Goal: Complete application form

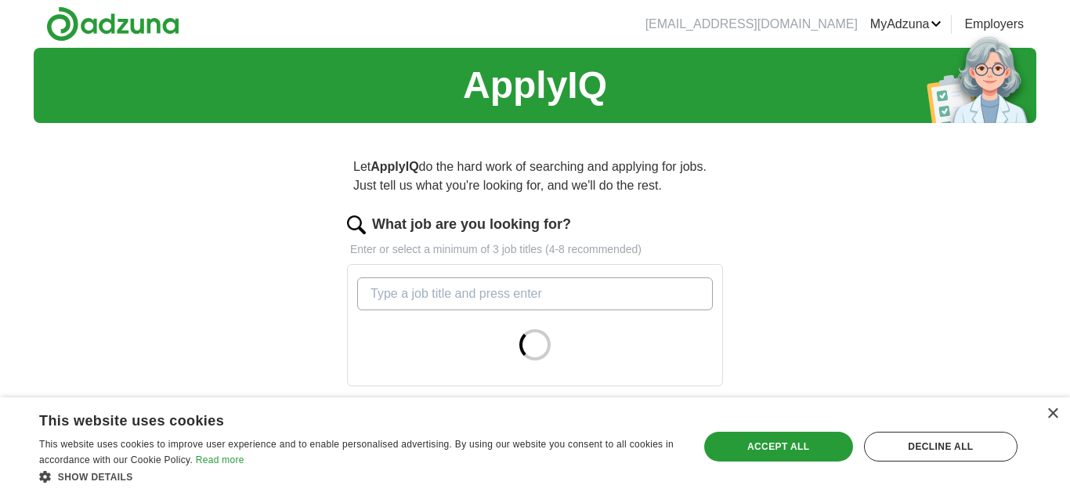
click at [458, 288] on input "What job are you looking for?" at bounding box center [534, 293] width 355 height 33
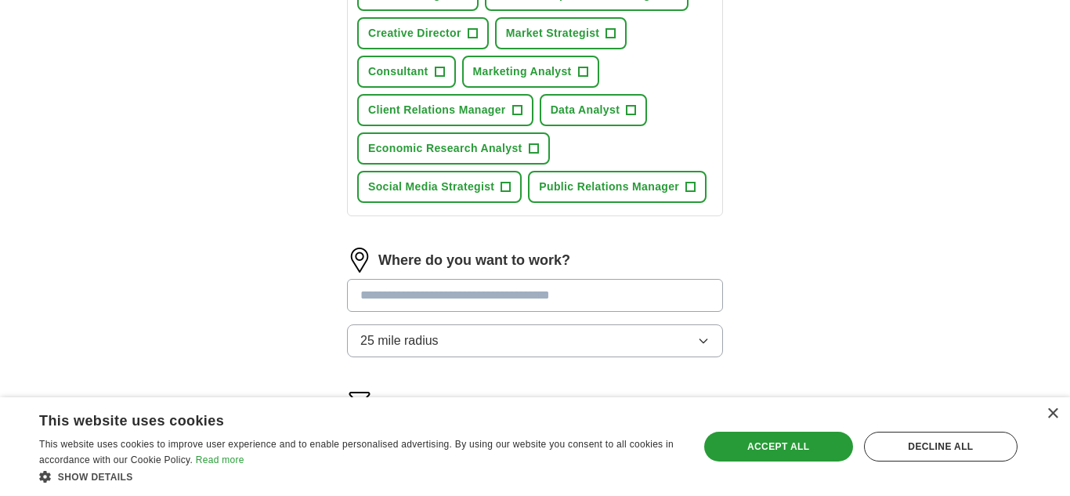
scroll to position [340, 0]
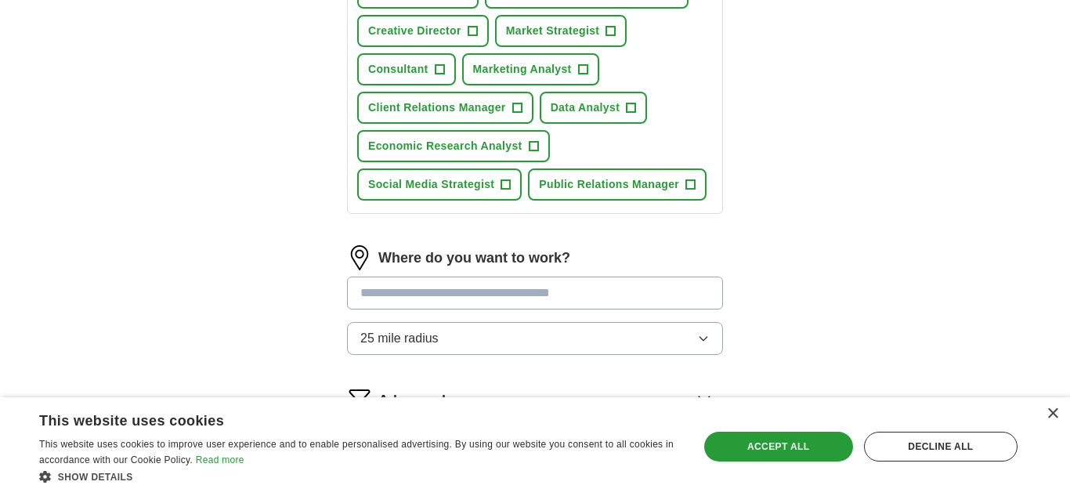
type input "Consultant"
click at [558, 330] on div "Where do you want to work? 25 mile radius" at bounding box center [535, 306] width 376 height 122
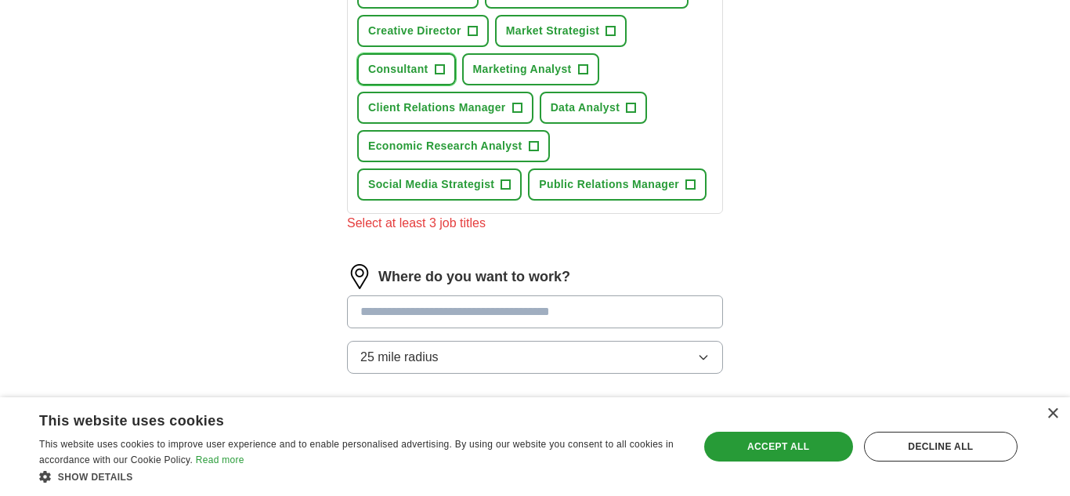
click at [439, 70] on span "+" at bounding box center [439, 69] width 9 height 13
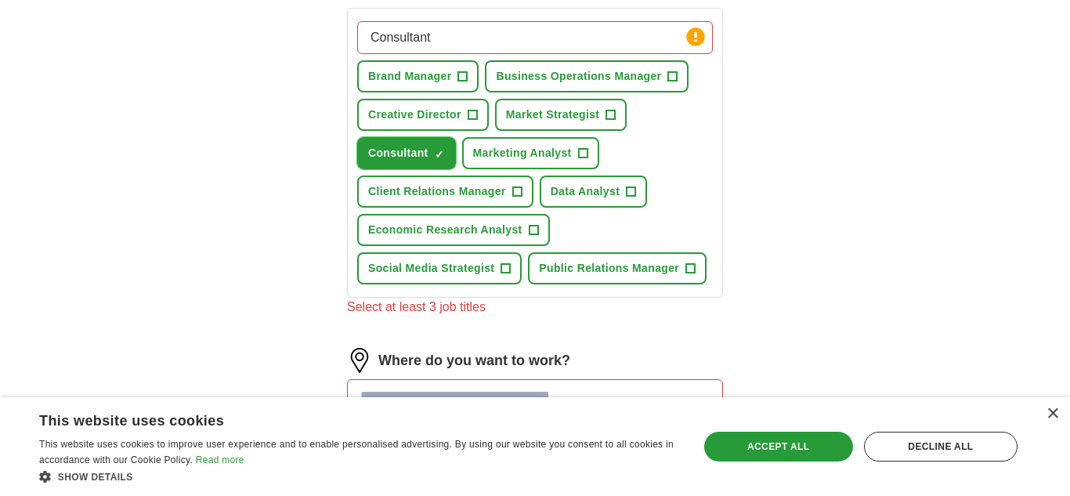
scroll to position [252, 0]
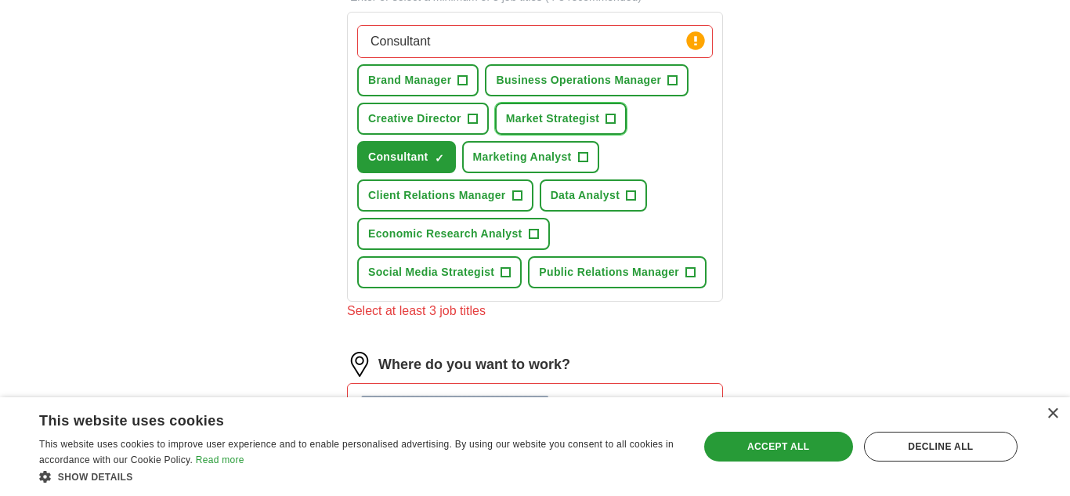
click at [614, 123] on span "+" at bounding box center [610, 119] width 9 height 13
click at [536, 238] on span "+" at bounding box center [533, 234] width 9 height 13
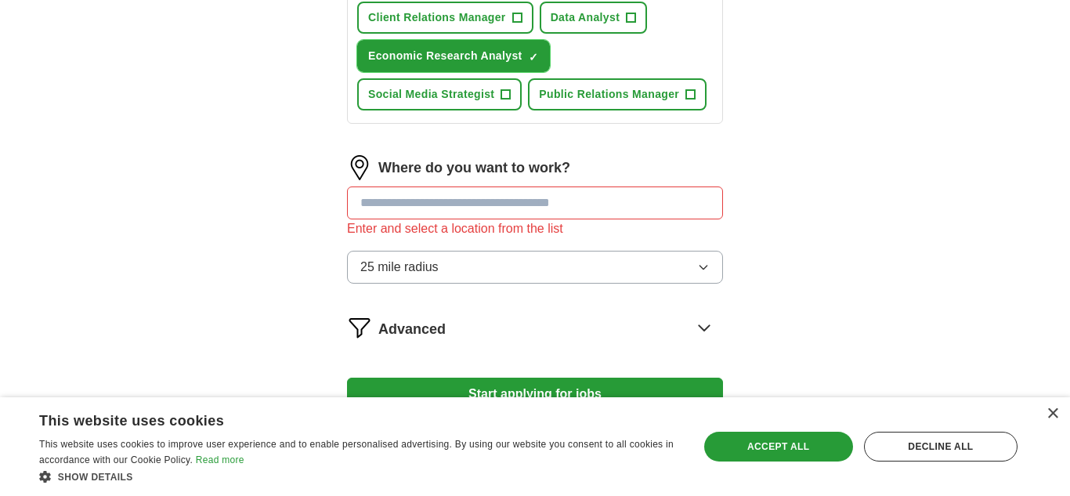
scroll to position [435, 0]
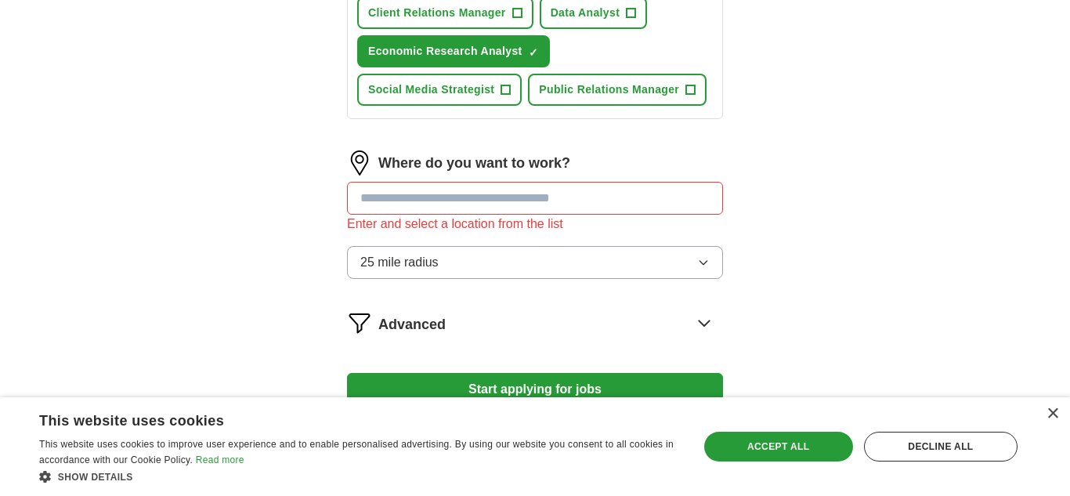
click at [536, 215] on input at bounding box center [535, 198] width 376 height 33
type input "*******"
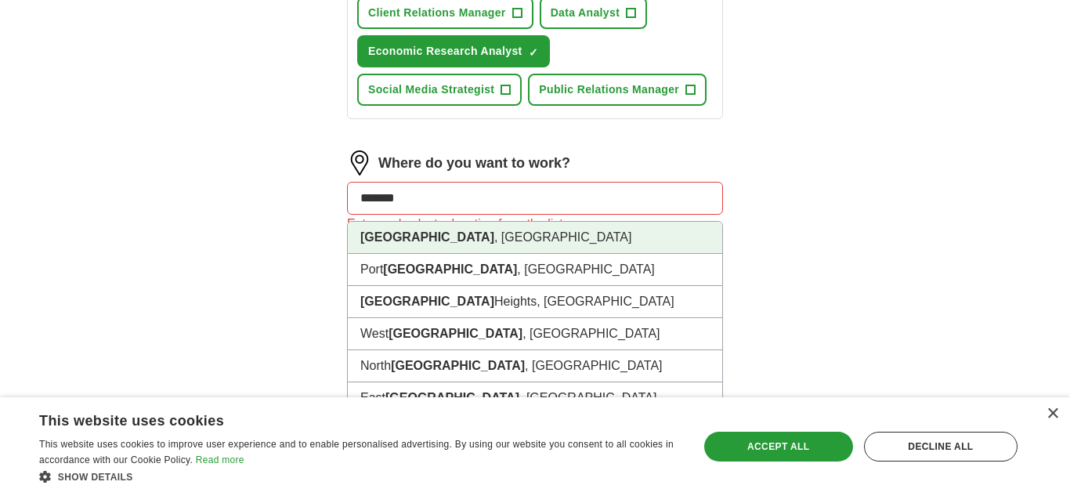
click at [525, 254] on li "[GEOGRAPHIC_DATA] , [GEOGRAPHIC_DATA]" at bounding box center [535, 238] width 374 height 32
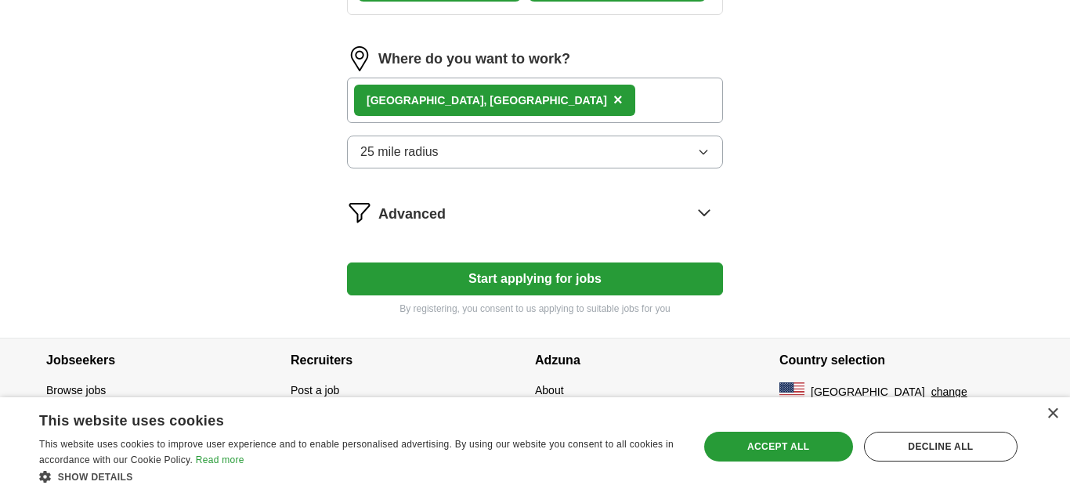
scroll to position [578, 0]
click at [696, 218] on icon at bounding box center [703, 212] width 25 height 25
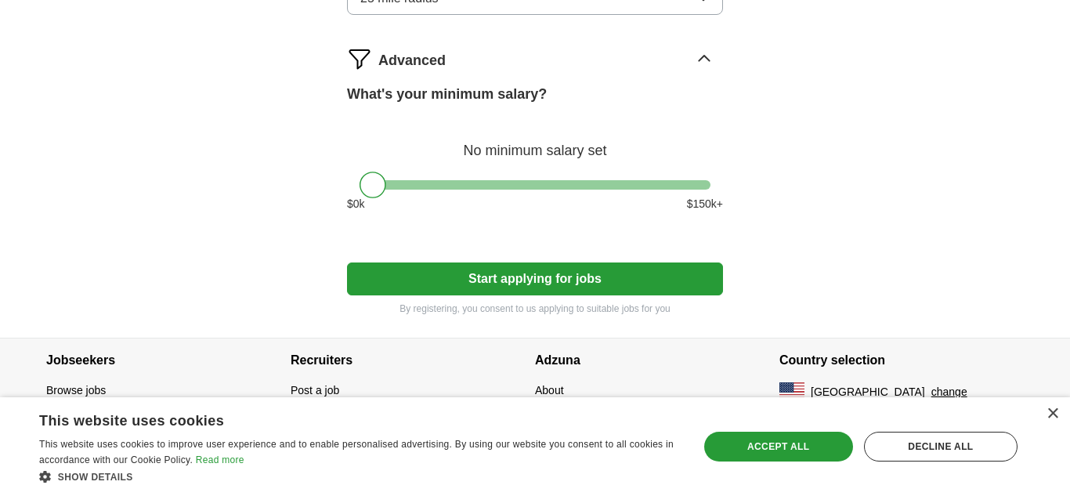
scroll to position [702, 0]
drag, startPoint x: 380, startPoint y: 219, endPoint x: 402, endPoint y: 229, distance: 24.9
click at [402, 225] on div "What's your minimum salary? At least $ 37k per year $ 0 k $ 150 k+" at bounding box center [535, 154] width 376 height 141
click at [403, 212] on div "$ 0 k $ 150 k+" at bounding box center [535, 204] width 376 height 16
drag, startPoint x: 392, startPoint y: 211, endPoint x: 414, endPoint y: 218, distance: 23.3
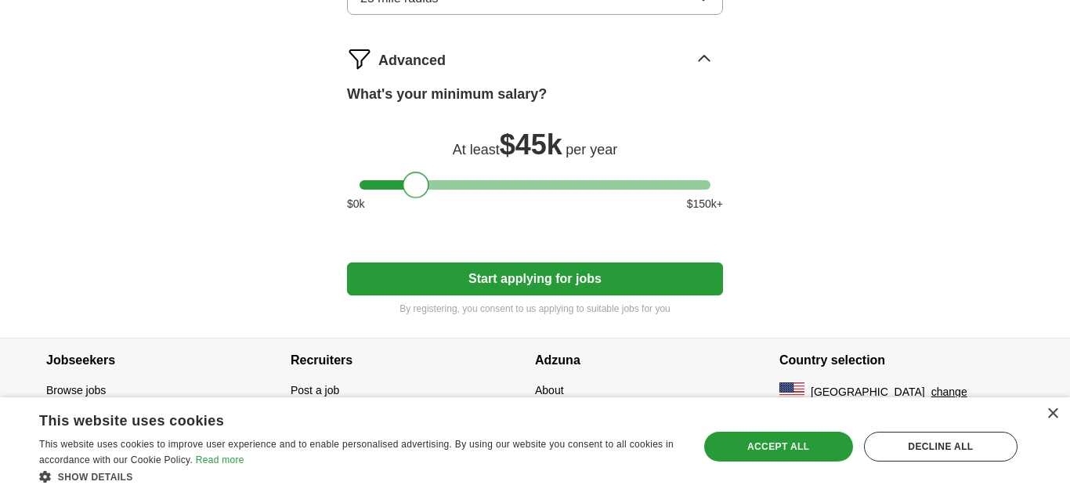
click at [414, 198] on div at bounding box center [415, 184] width 27 height 27
click at [422, 198] on div at bounding box center [418, 184] width 27 height 27
drag, startPoint x: 422, startPoint y: 218, endPoint x: 433, endPoint y: 219, distance: 11.1
click at [433, 198] on div at bounding box center [431, 184] width 27 height 27
click at [430, 198] on div at bounding box center [429, 184] width 27 height 27
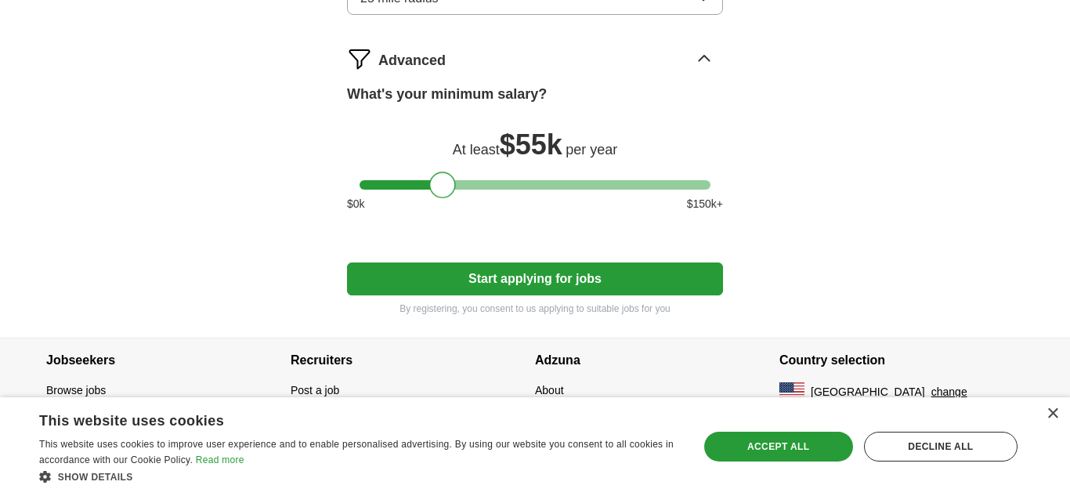
drag, startPoint x: 430, startPoint y: 221, endPoint x: 442, endPoint y: 222, distance: 12.6
click at [442, 198] on div at bounding box center [442, 184] width 27 height 27
click at [497, 269] on button "Start applying for jobs" at bounding box center [535, 278] width 376 height 33
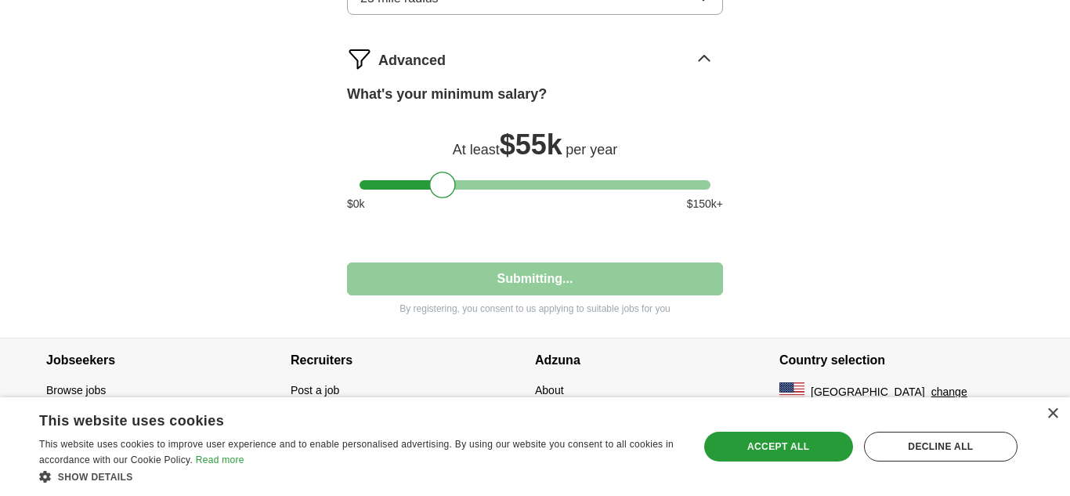
select select "**"
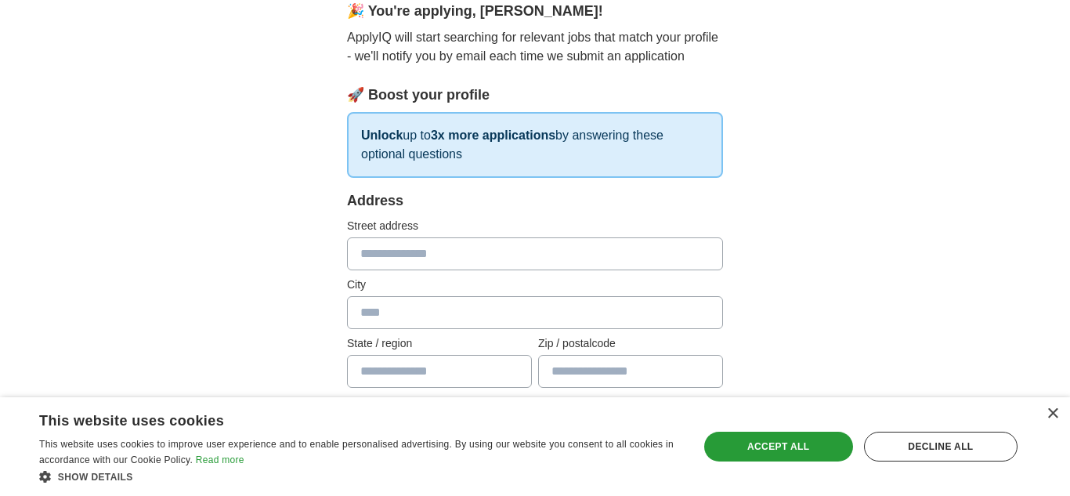
scroll to position [146, 0]
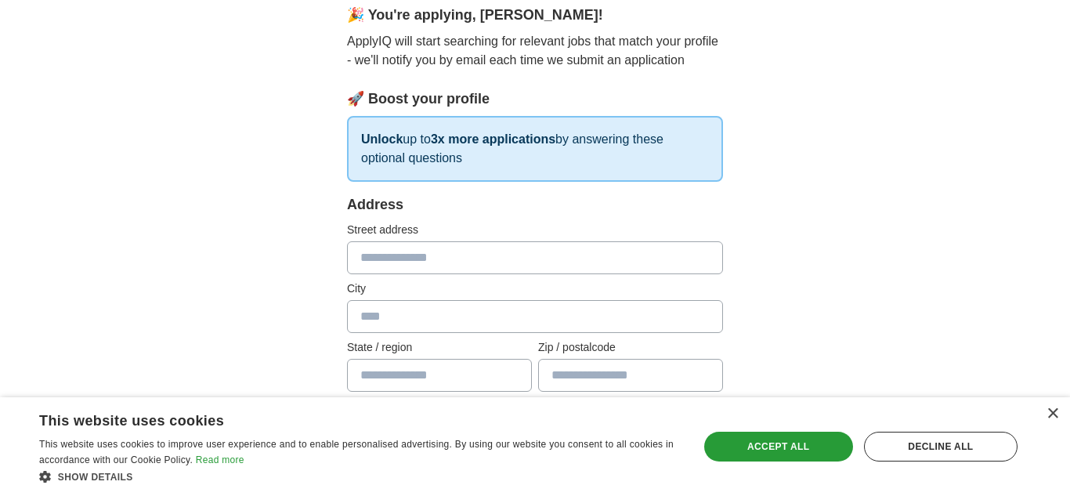
click at [482, 256] on input "text" at bounding box center [535, 257] width 376 height 33
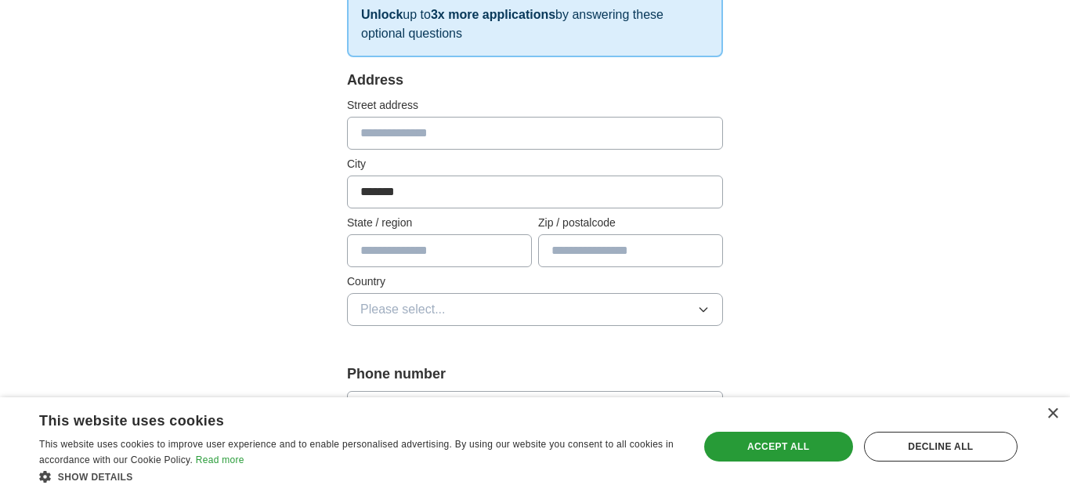
scroll to position [274, 0]
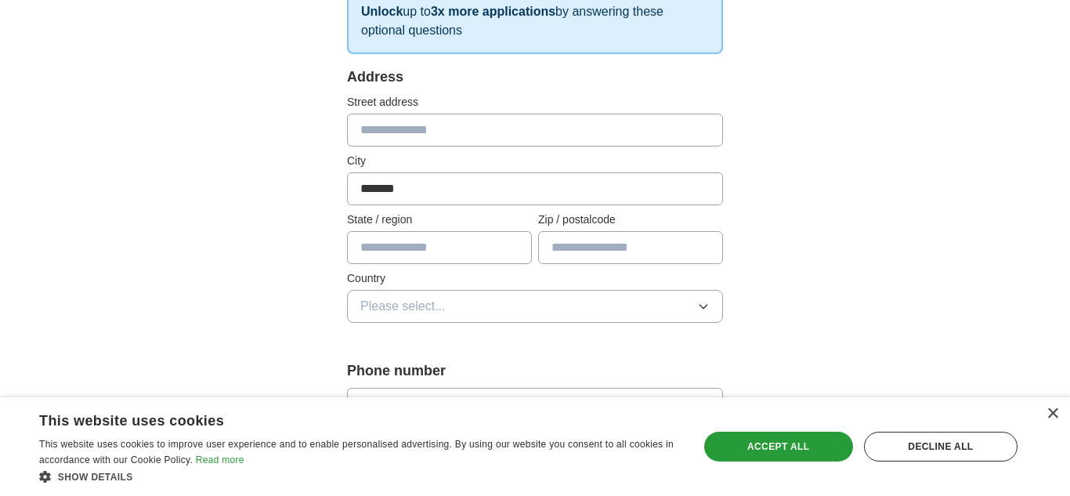
type input "*******"
click at [471, 258] on input "text" at bounding box center [439, 247] width 185 height 33
type input "**"
click at [464, 303] on button "Please select..." at bounding box center [535, 306] width 376 height 33
click at [445, 369] on div "[GEOGRAPHIC_DATA]" at bounding box center [534, 374] width 349 height 19
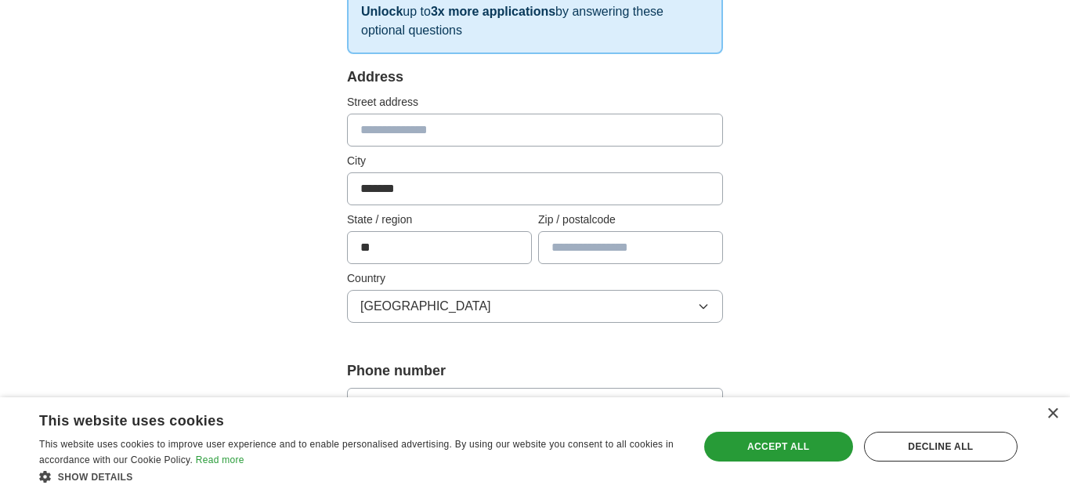
click at [445, 369] on label "Phone number" at bounding box center [535, 370] width 376 height 21
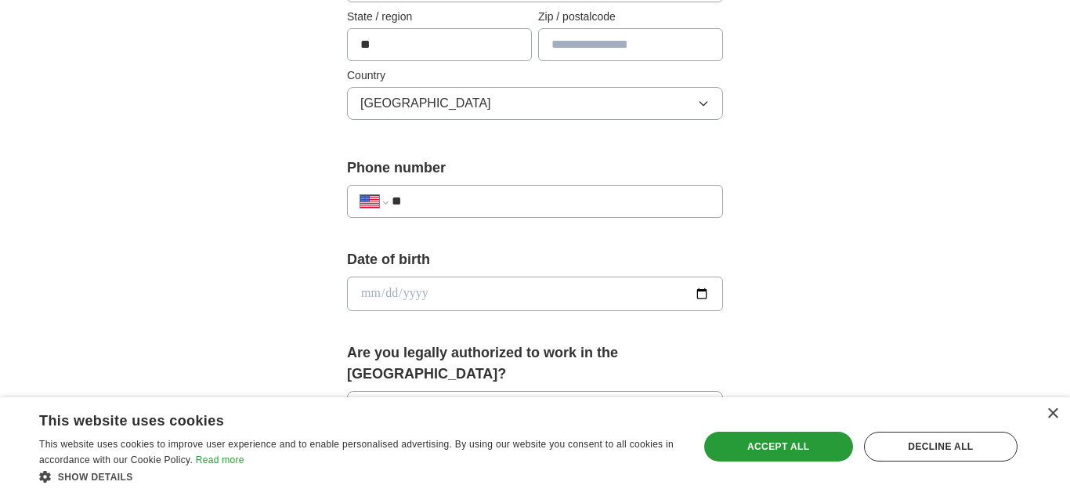
scroll to position [481, 0]
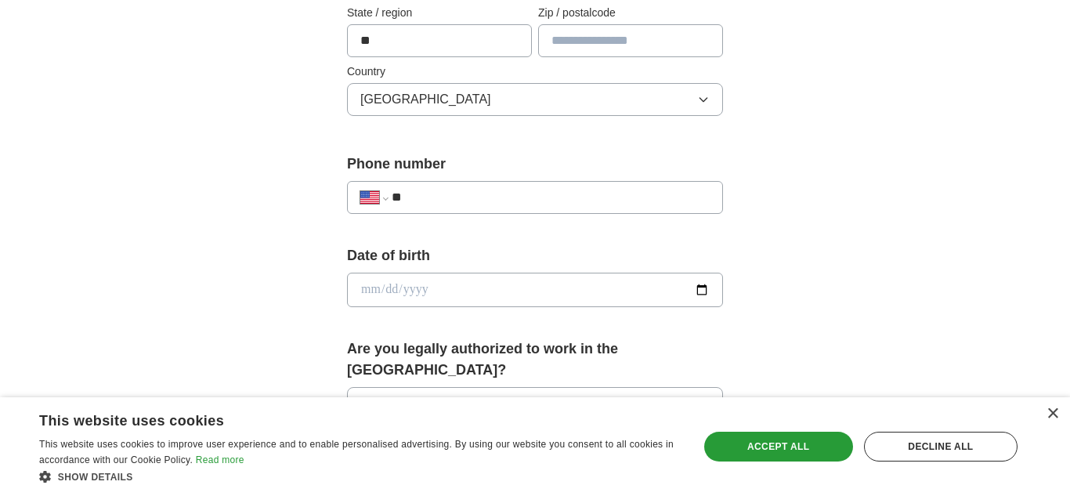
click at [460, 197] on input "**" at bounding box center [551, 197] width 318 height 19
type input "**"
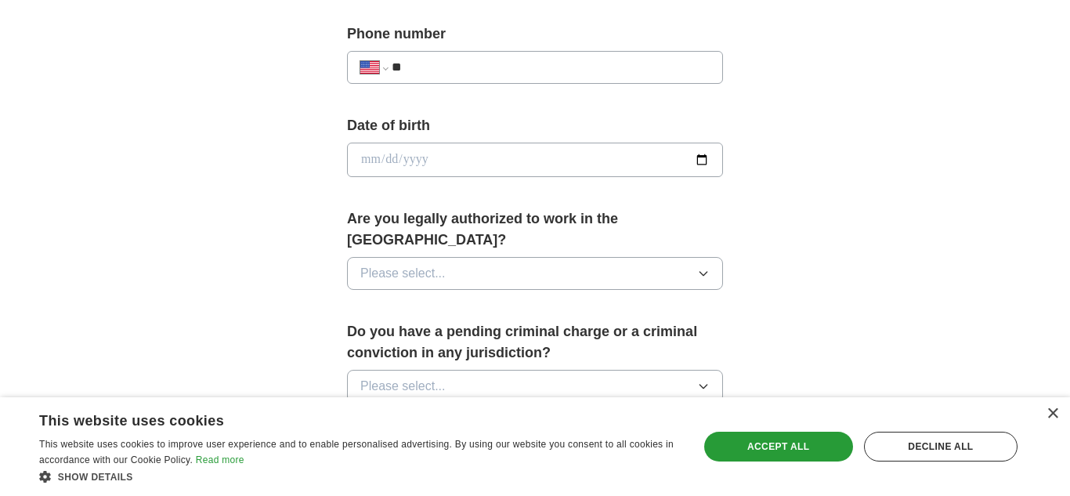
scroll to position [615, 0]
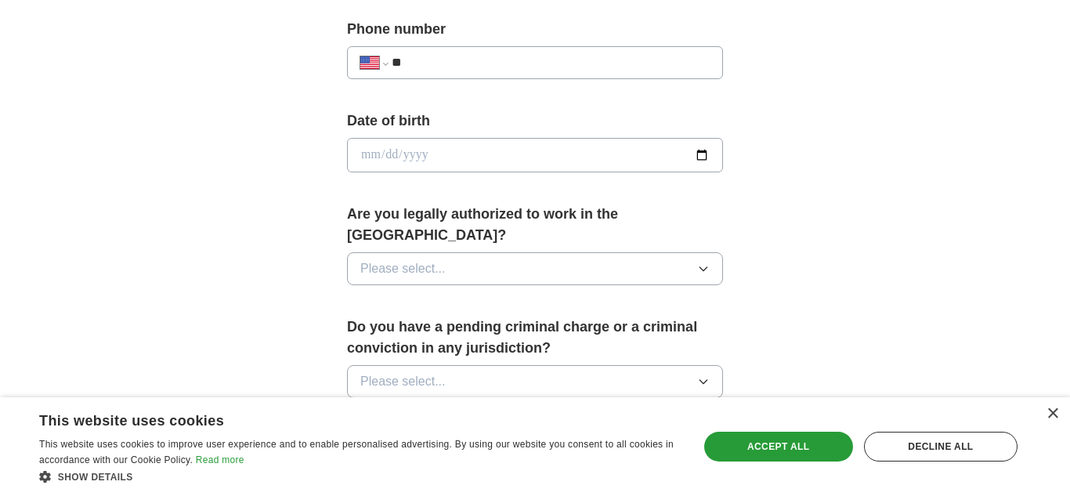
click at [453, 256] on button "Please select..." at bounding box center [535, 268] width 376 height 33
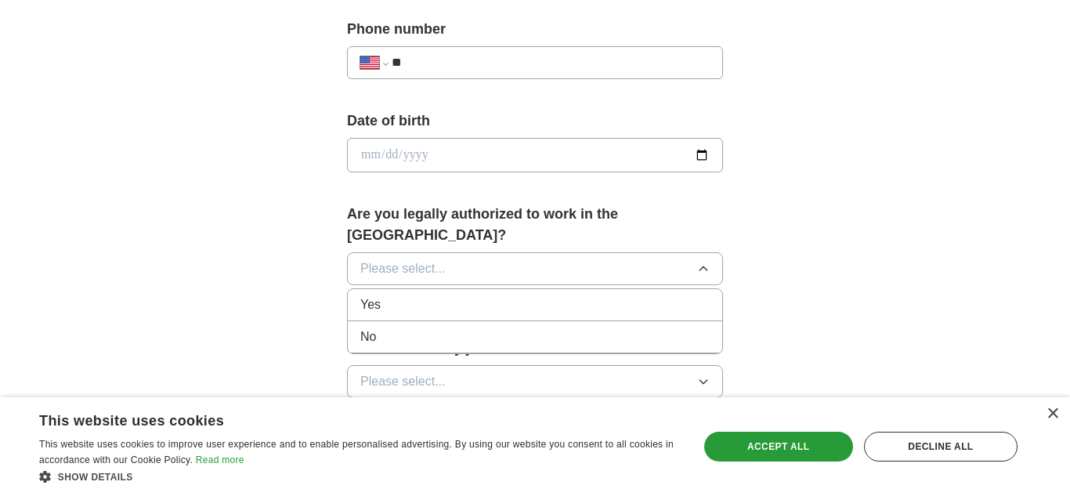
click at [443, 295] on div "Yes" at bounding box center [534, 304] width 349 height 19
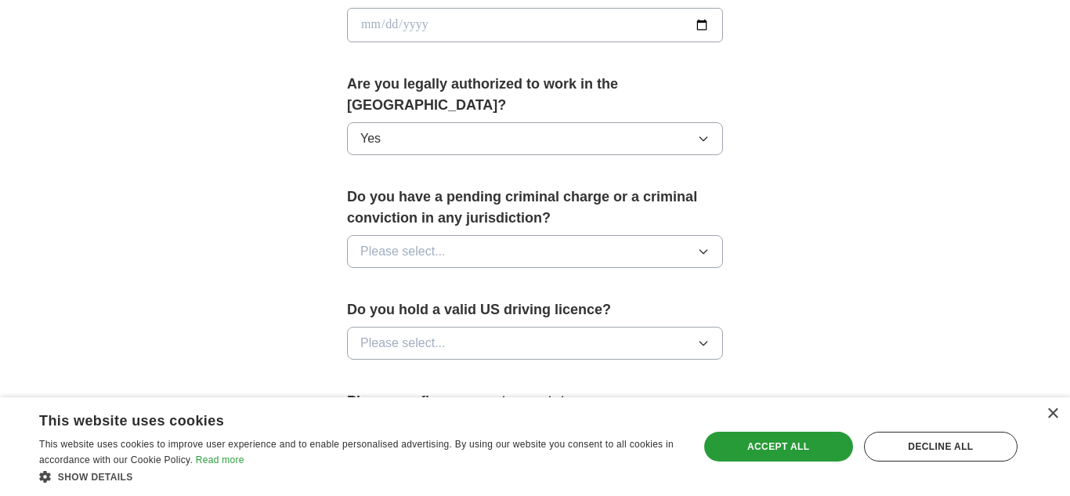
scroll to position [758, 0]
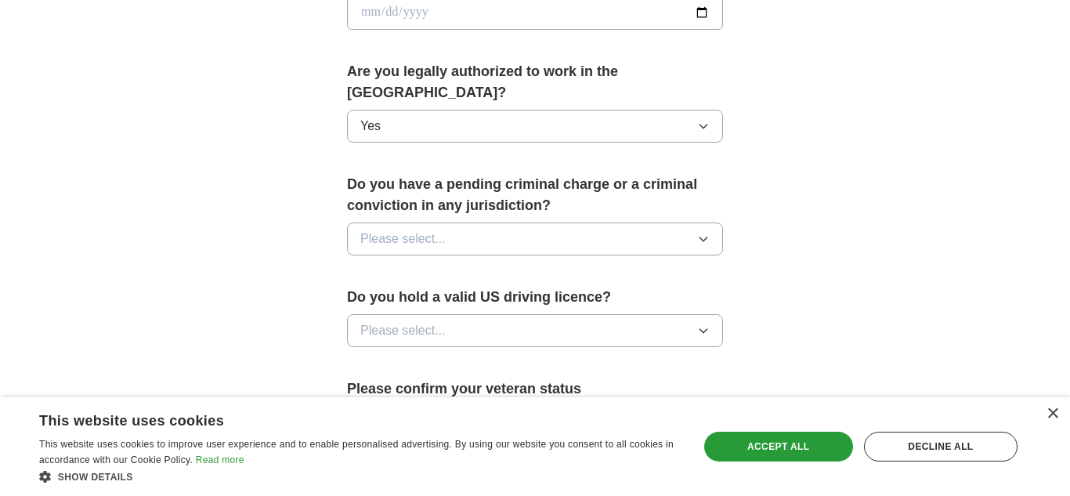
click at [454, 222] on button "Please select..." at bounding box center [535, 238] width 376 height 33
click at [439, 298] on div "No" at bounding box center [534, 307] width 349 height 19
click at [437, 321] on span "Please select..." at bounding box center [402, 330] width 85 height 19
click at [424, 357] on div "Yes" at bounding box center [534, 366] width 349 height 19
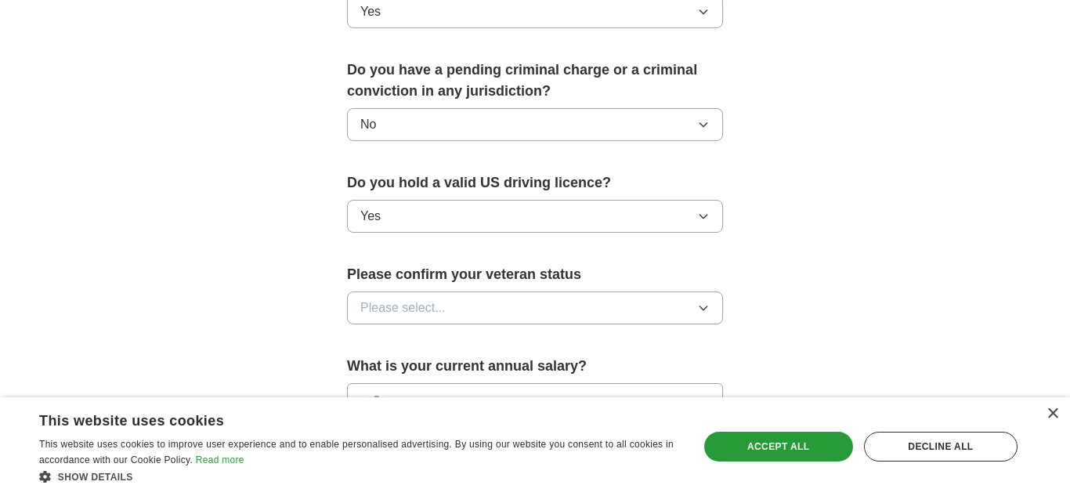
scroll to position [897, 0]
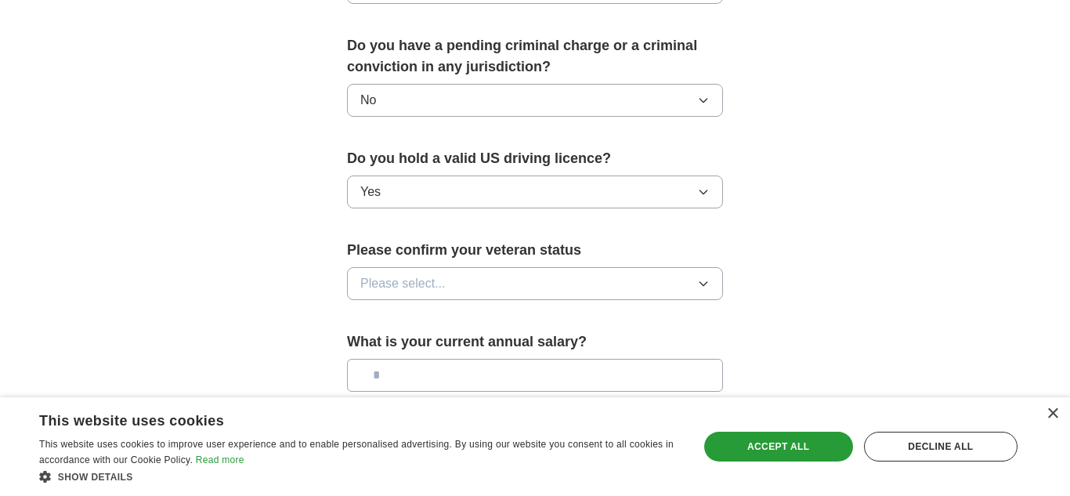
click at [435, 274] on span "Please select..." at bounding box center [402, 283] width 85 height 19
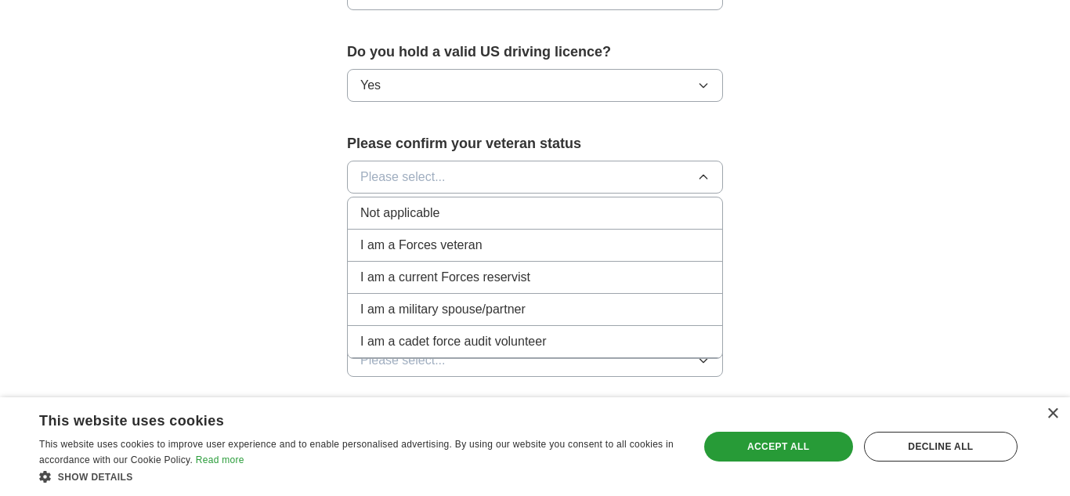
scroll to position [1019, 0]
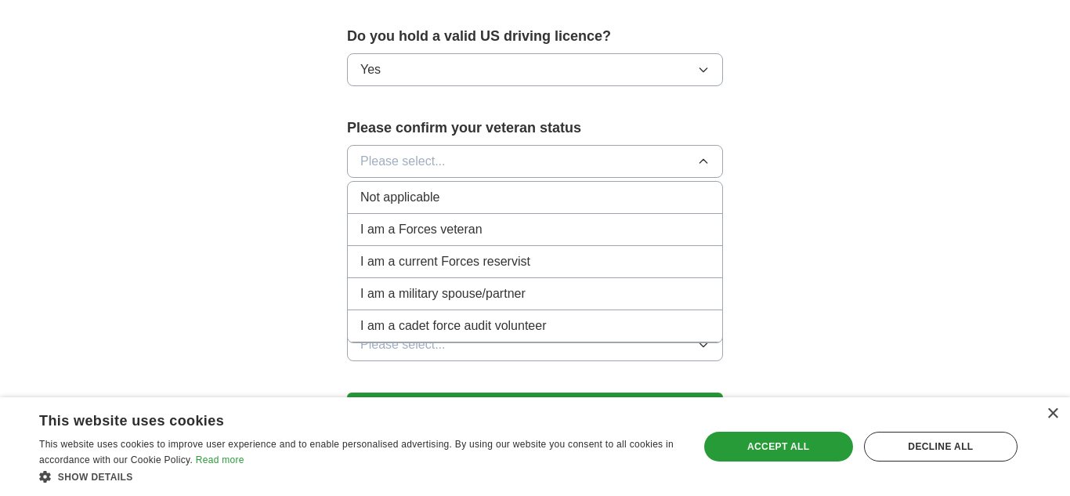
click at [439, 187] on li "Not applicable" at bounding box center [535, 198] width 374 height 32
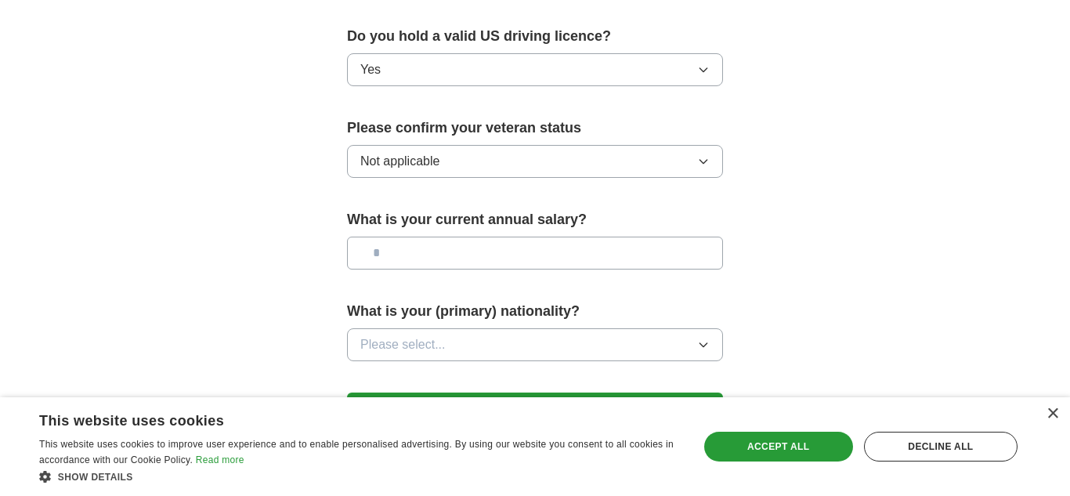
click at [436, 244] on input "text" at bounding box center [535, 252] width 376 height 33
click at [430, 335] on span "Please select..." at bounding box center [402, 344] width 85 height 19
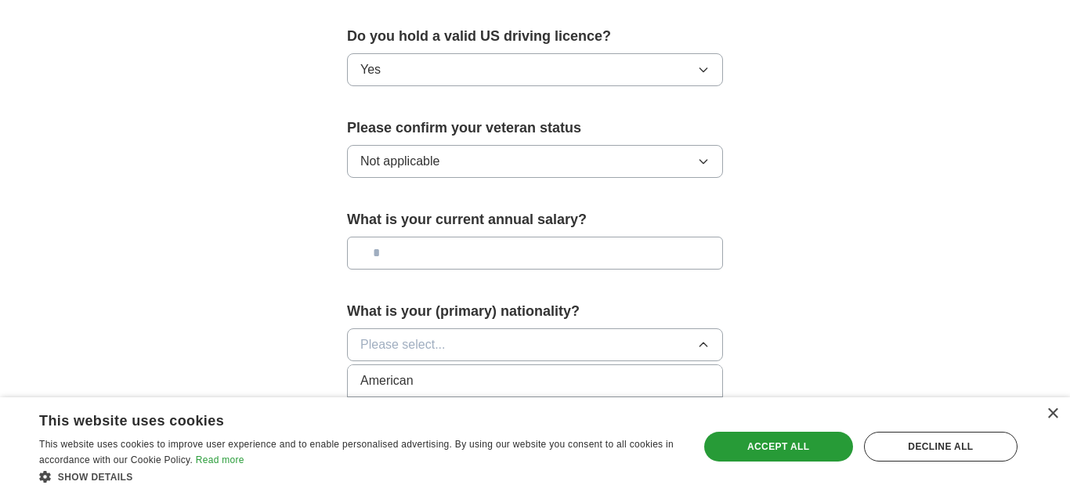
click at [423, 370] on li "American" at bounding box center [535, 381] width 374 height 32
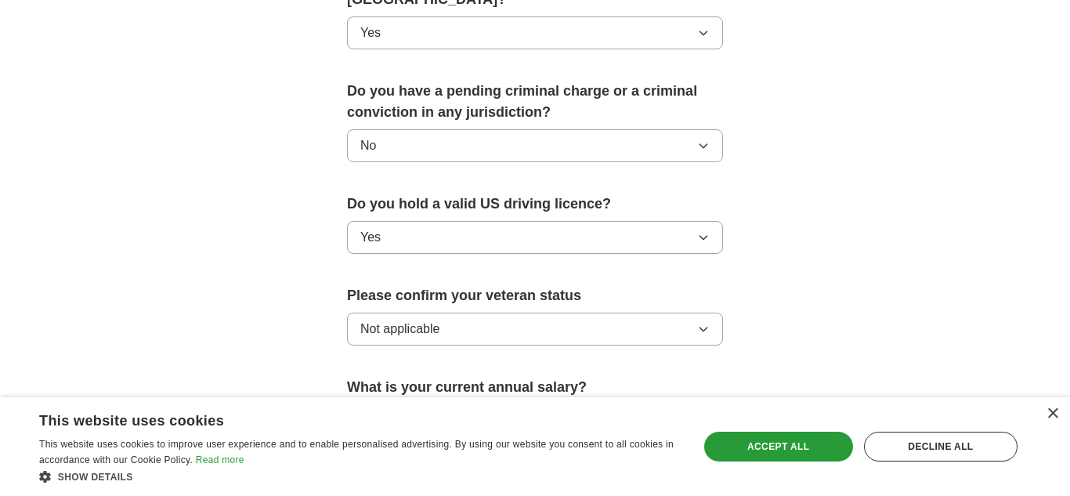
scroll to position [1116, 0]
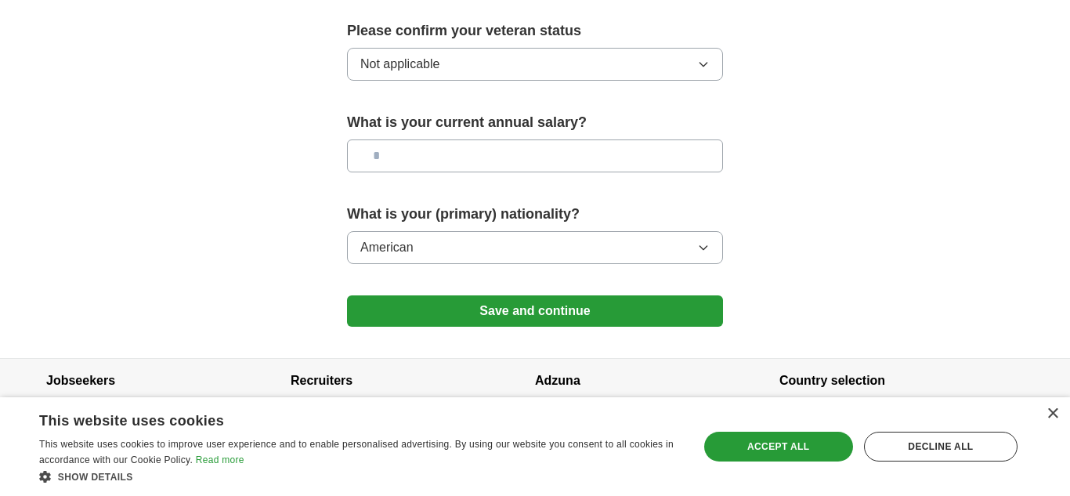
click at [695, 295] on button "Save and continue" at bounding box center [535, 310] width 376 height 31
